Goal: Information Seeking & Learning: Understand process/instructions

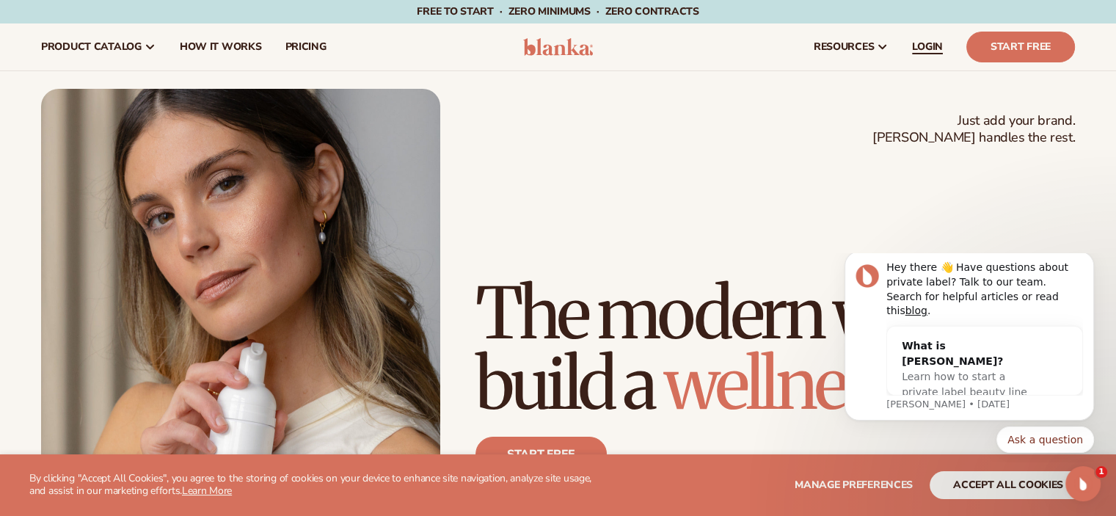
click at [929, 52] on span "LOGIN" at bounding box center [927, 47] width 31 height 12
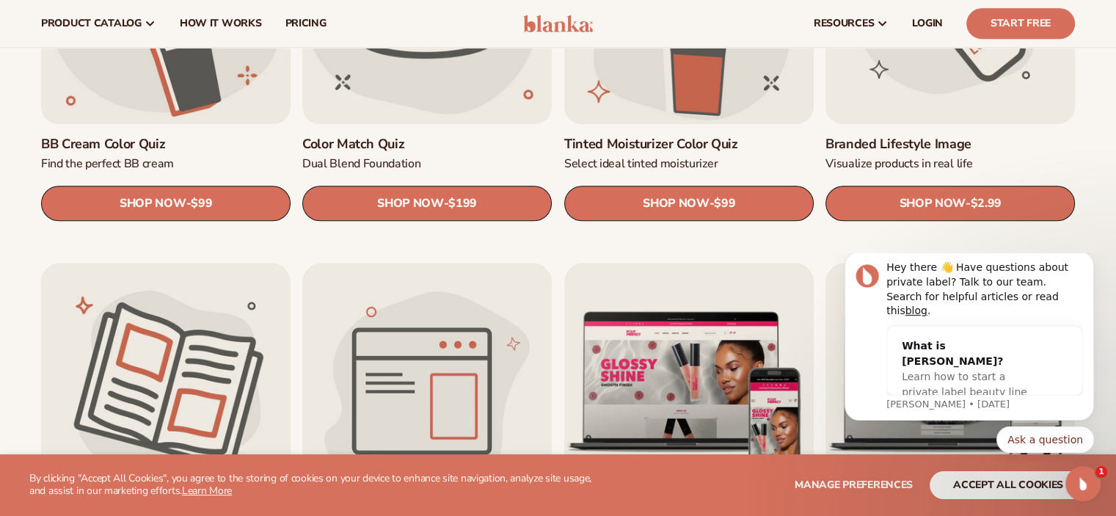
scroll to position [1394, 0]
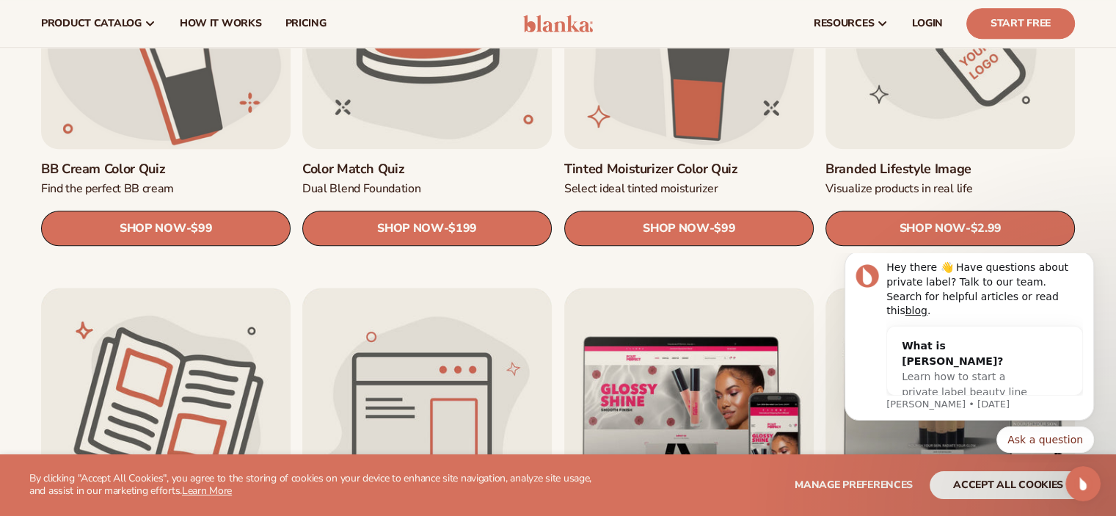
click at [177, 176] on link "BB Cream Color Quiz" at bounding box center [165, 169] width 249 height 17
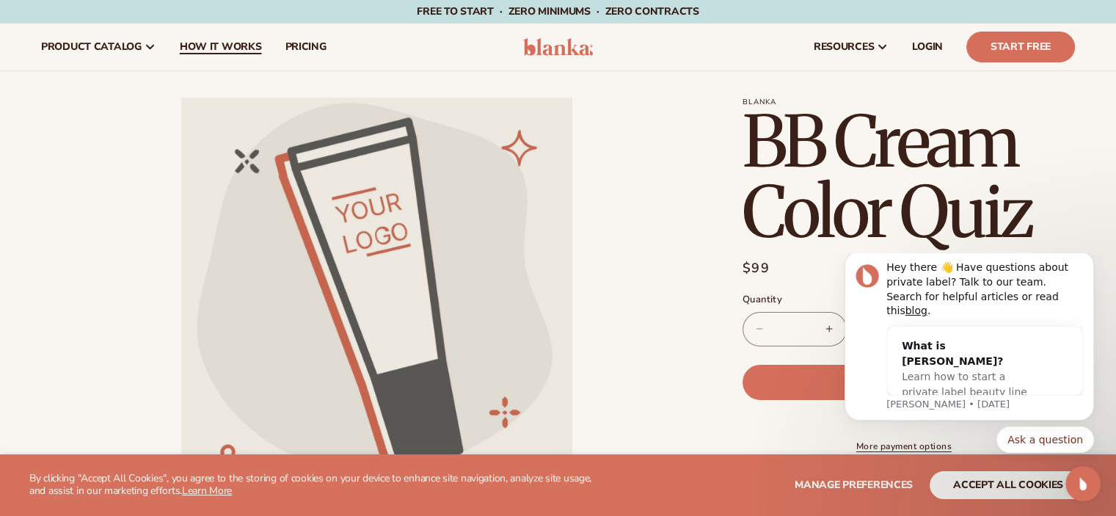
click at [244, 57] on link "How It Works" at bounding box center [221, 46] width 106 height 47
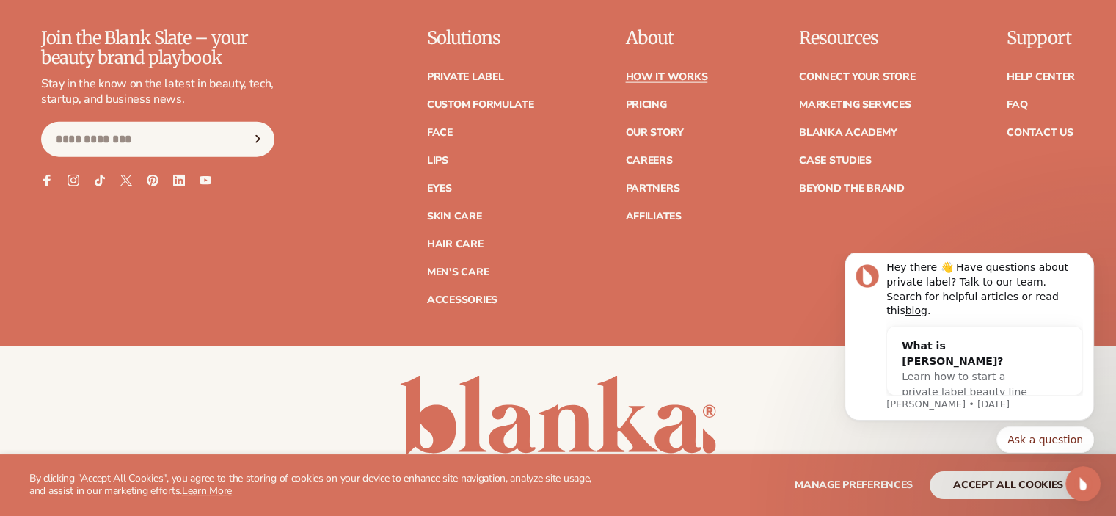
scroll to position [3448, 0]
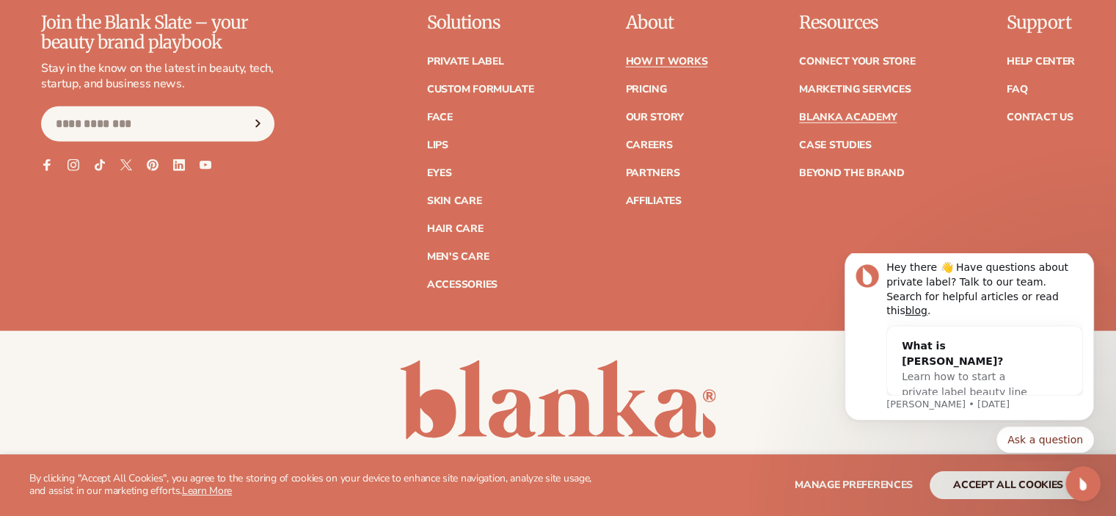
click at [813, 112] on link "Blanka Academy" at bounding box center [848, 117] width 98 height 10
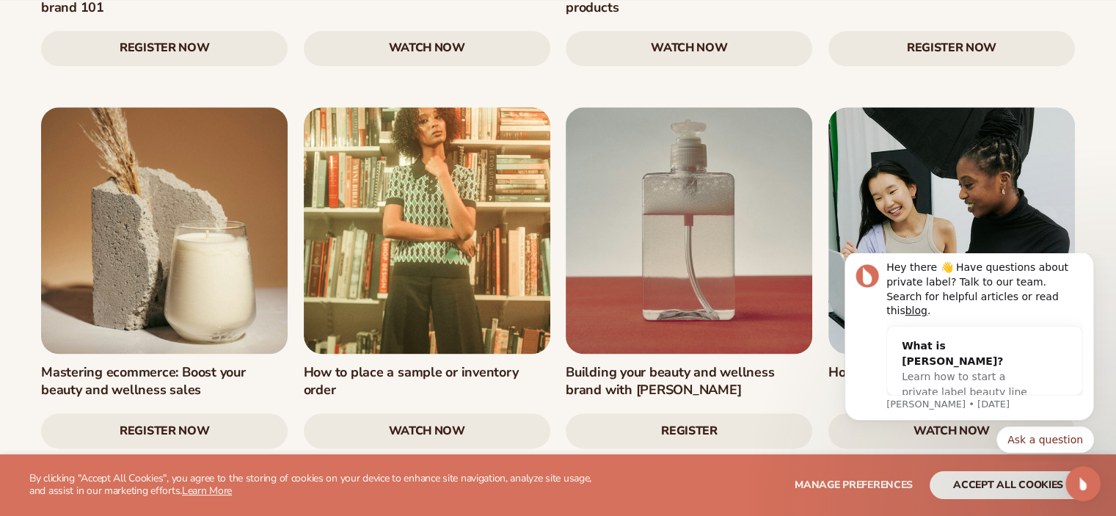
scroll to position [1907, 0]
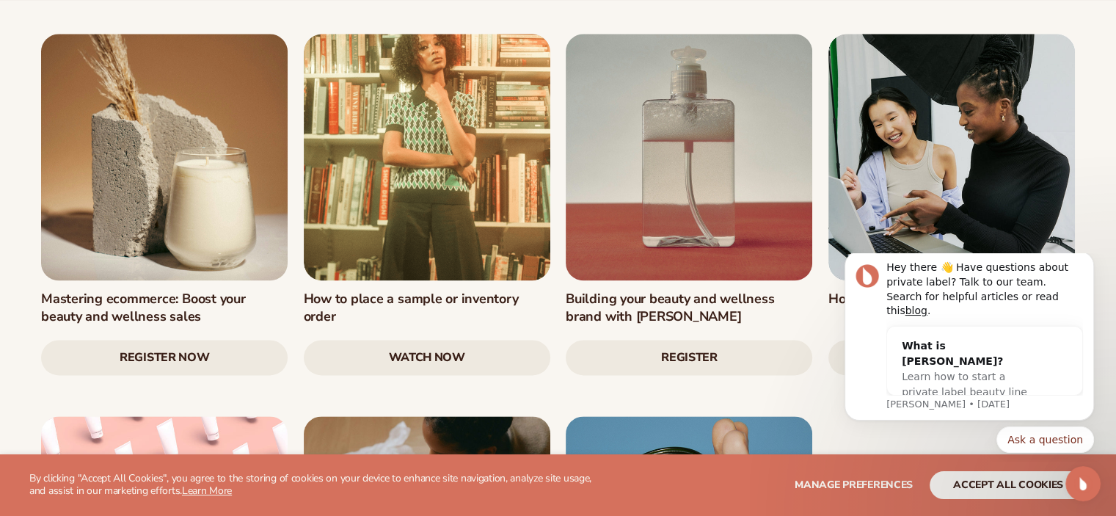
click at [384, 291] on h3 "How to place a sample or inventory order" at bounding box center [427, 308] width 247 height 34
click at [392, 340] on link "watch now" at bounding box center [427, 357] width 247 height 35
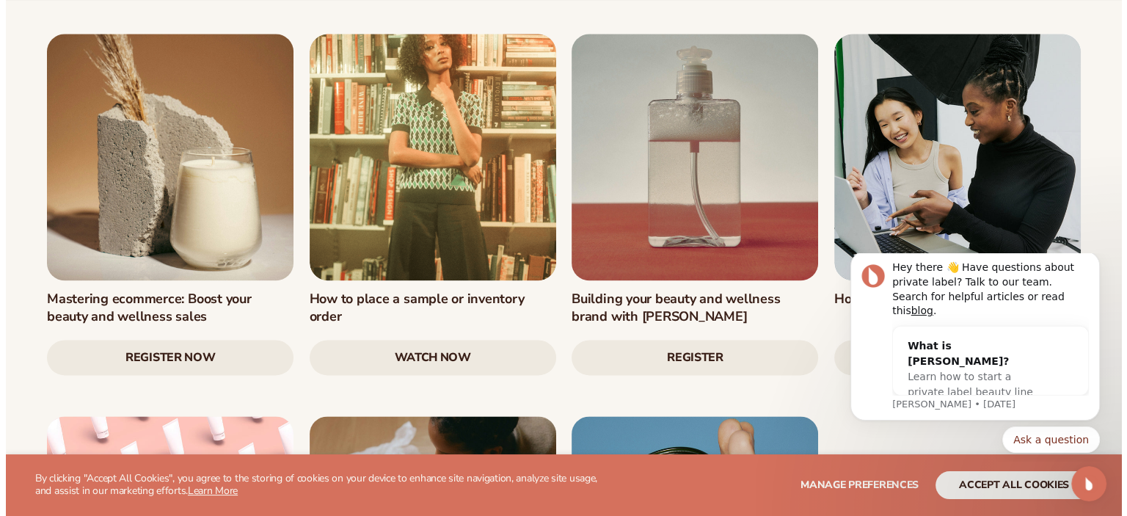
scroll to position [1913, 0]
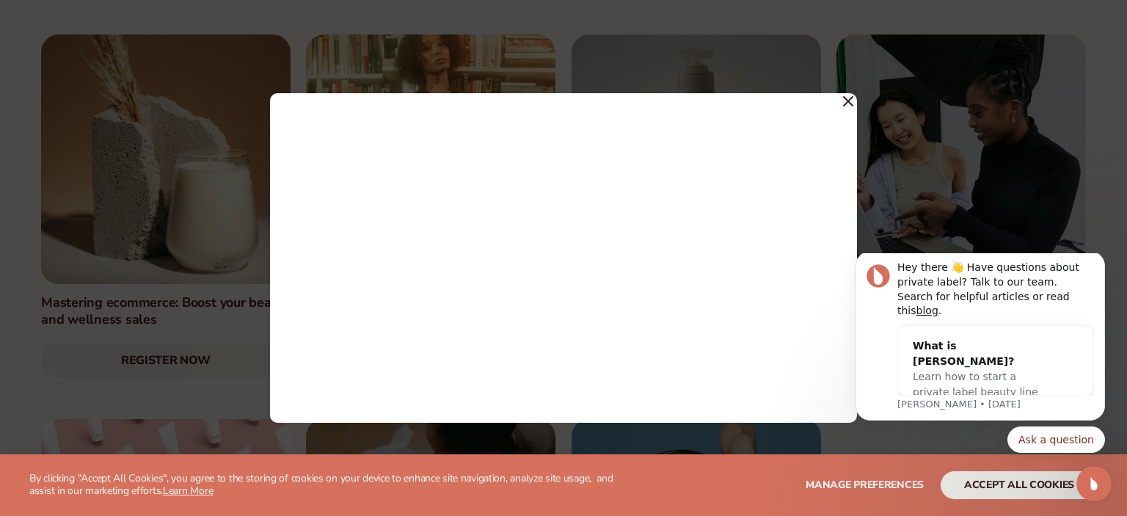
click at [844, 100] on icon at bounding box center [848, 101] width 10 height 10
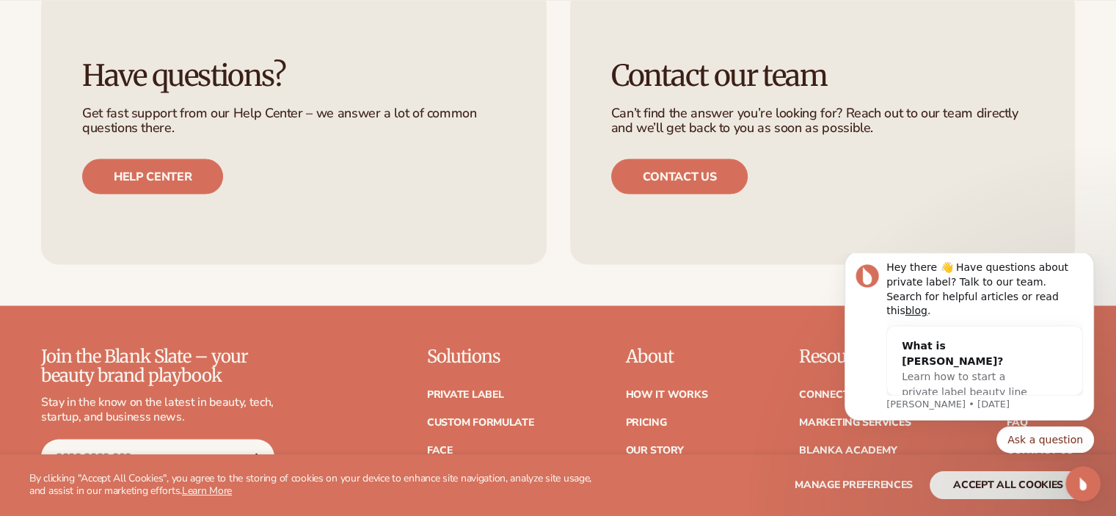
scroll to position [2788, 0]
